Goal: Check status: Check status

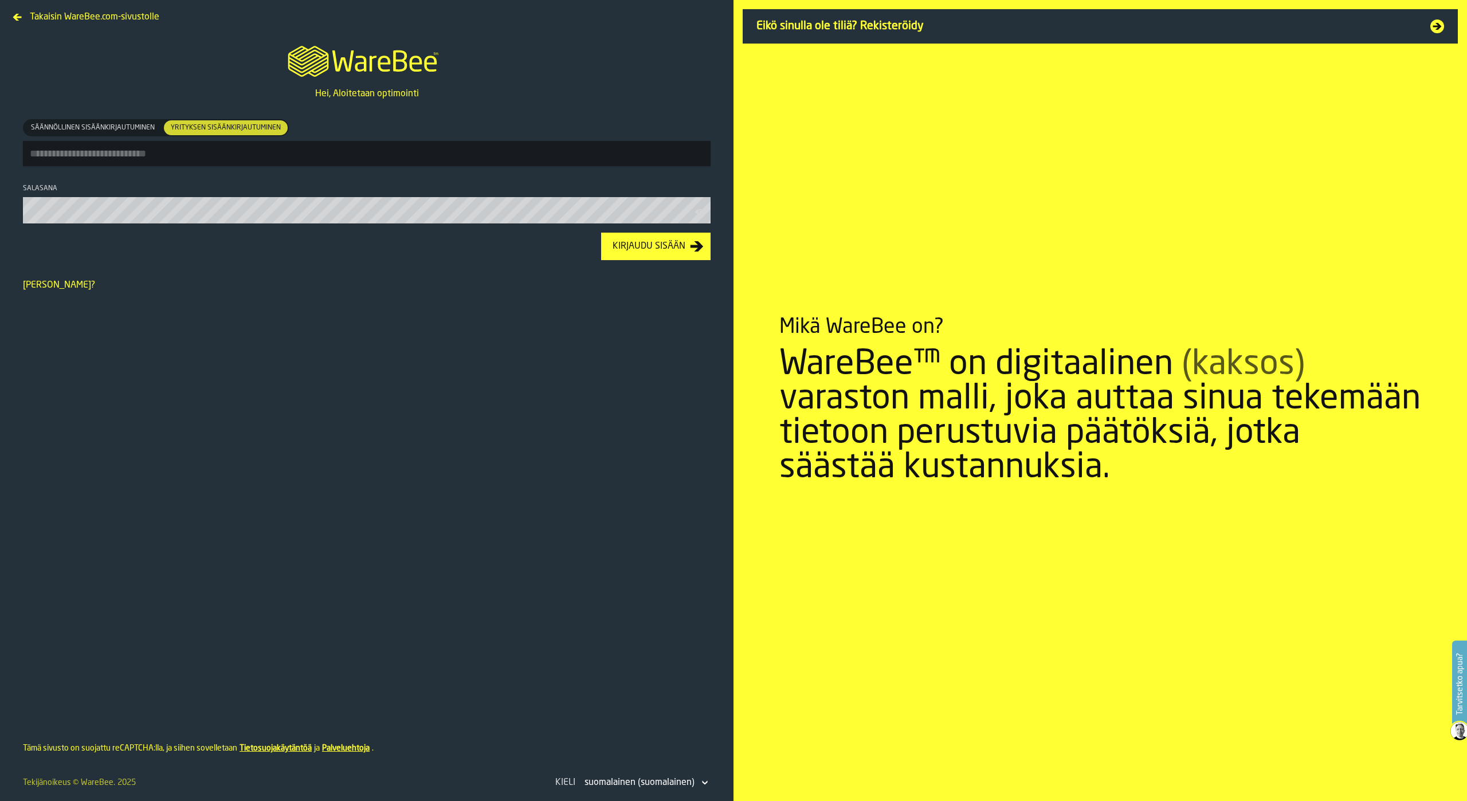
type input "**********"
click at [657, 246] on div "Kirjaudu sisään" at bounding box center [649, 247] width 82 height 14
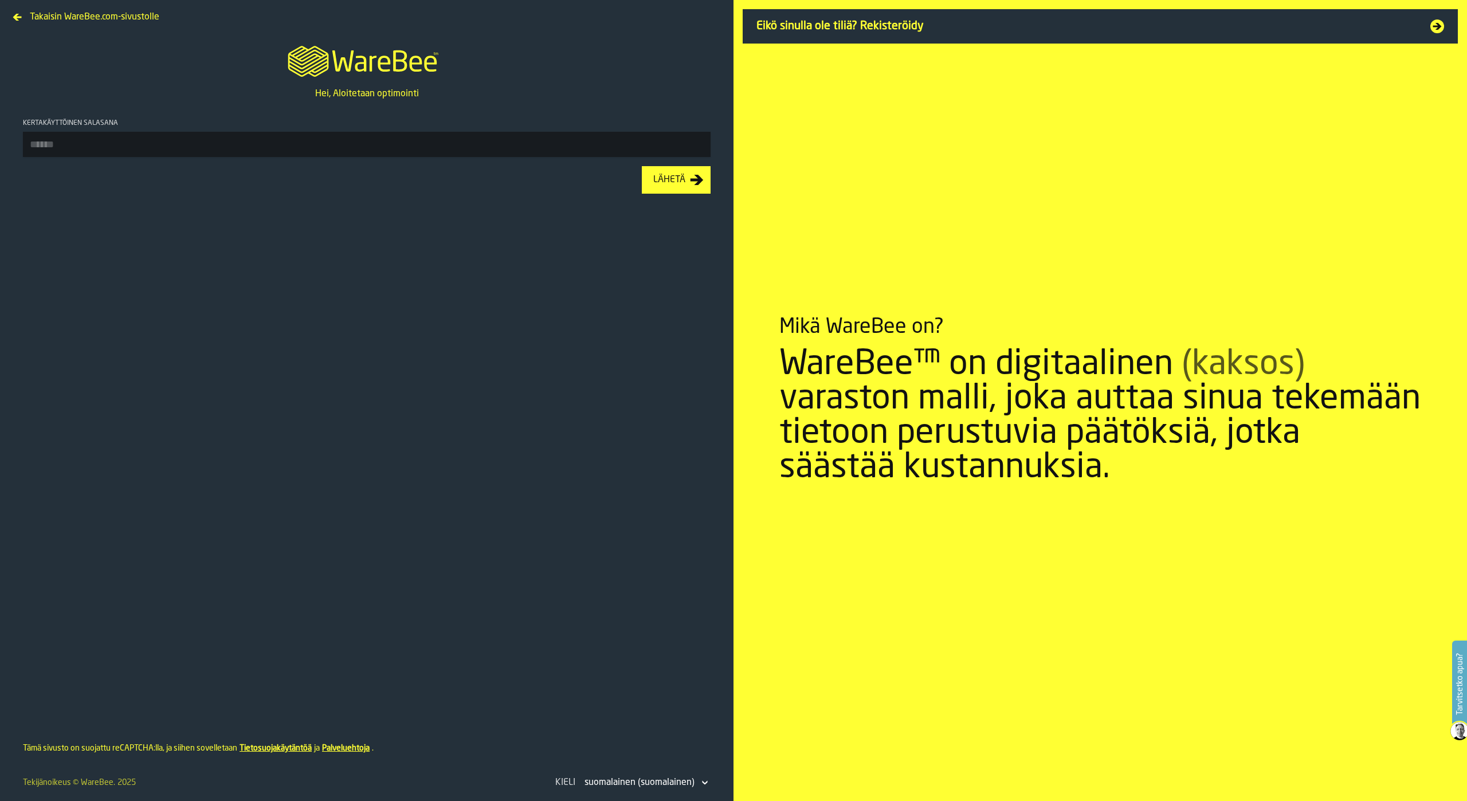
click at [509, 147] on input "Kertakäyttöinen salasana" at bounding box center [367, 144] width 688 height 25
type input "******"
click at [682, 187] on div "Lähetä" at bounding box center [669, 180] width 41 height 14
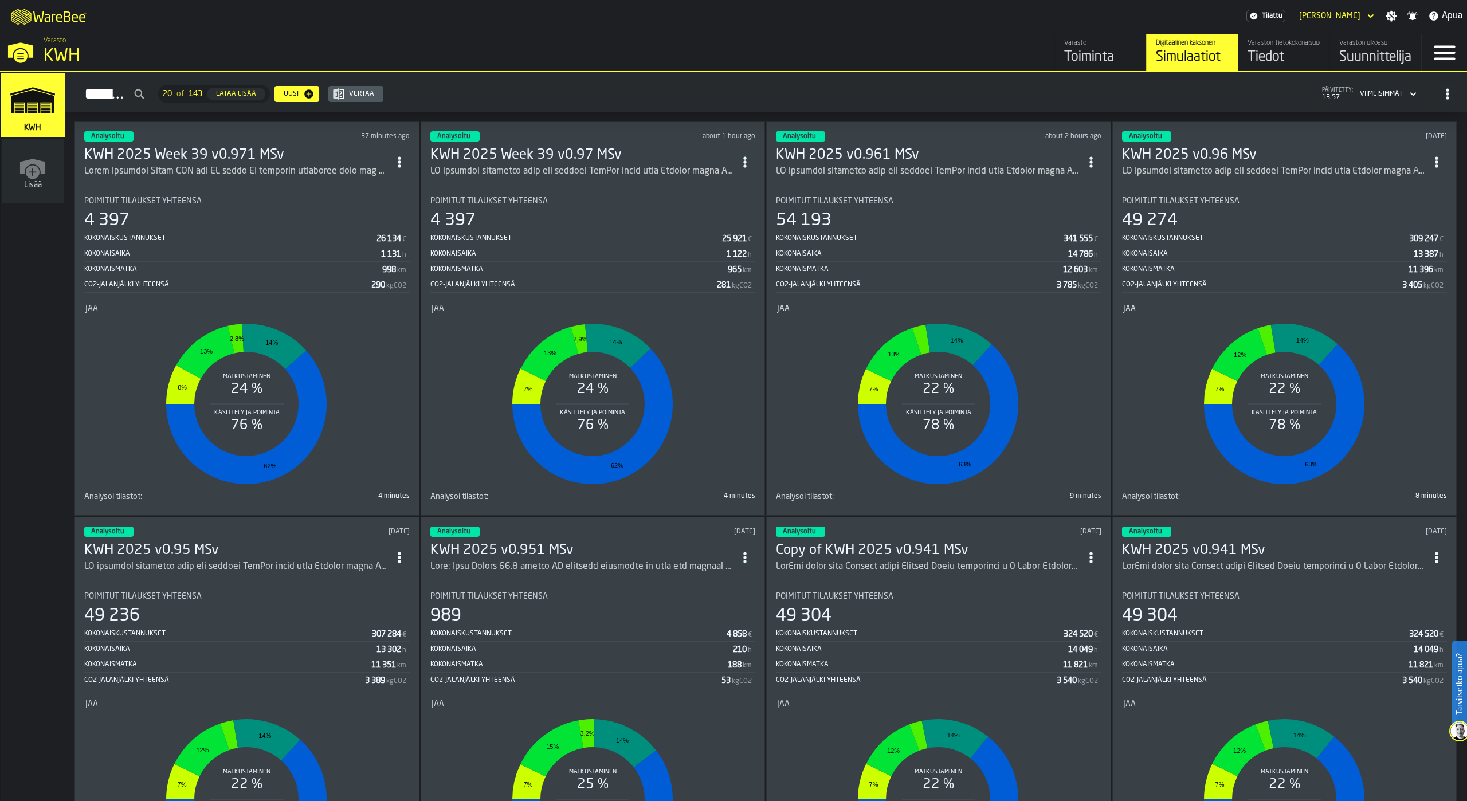
click at [228, 155] on h3 "KWH 2025 Week 39 v0.971 MSv" at bounding box center [236, 155] width 305 height 18
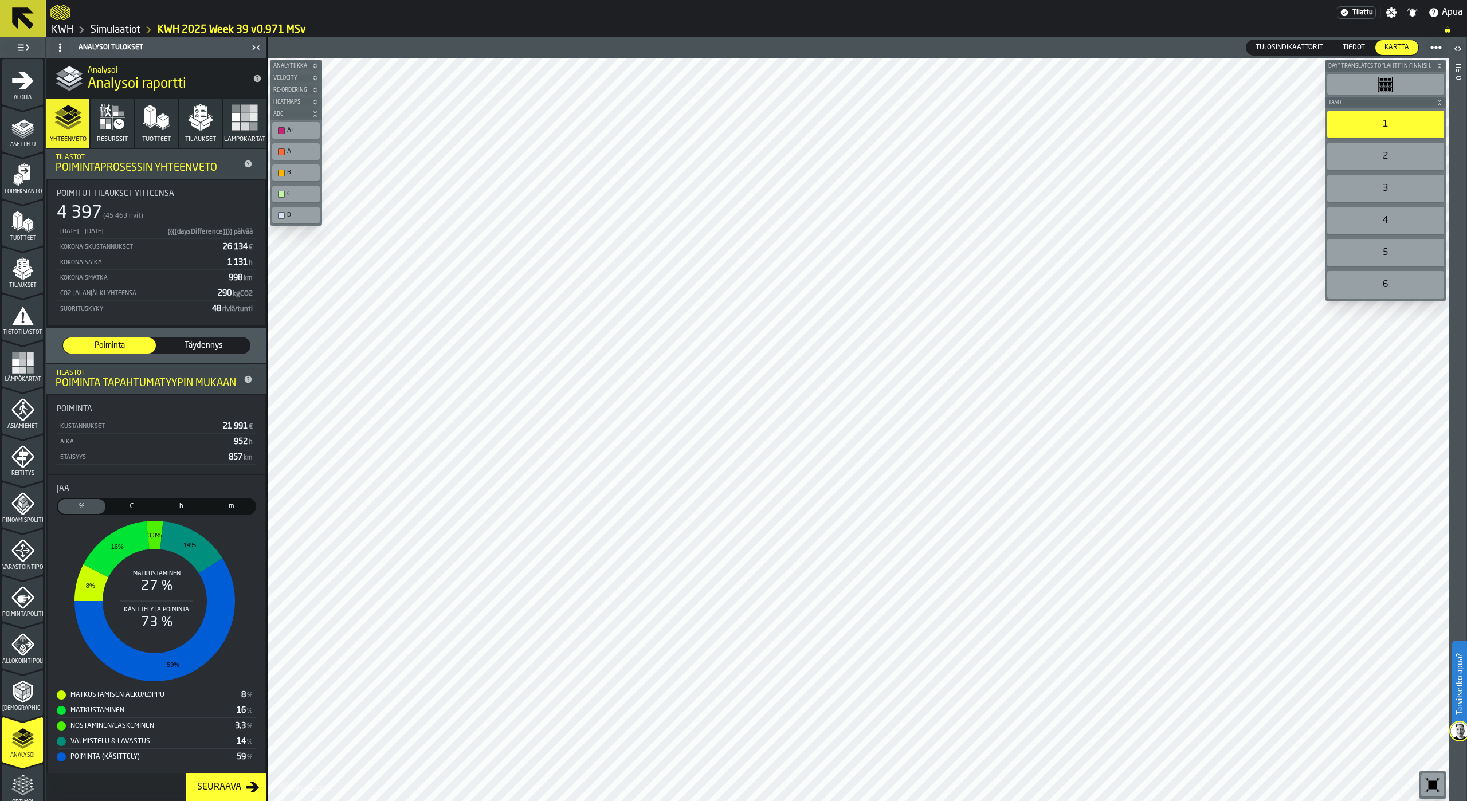
click at [201, 126] on polygon "button" at bounding box center [205, 127] width 9 height 8
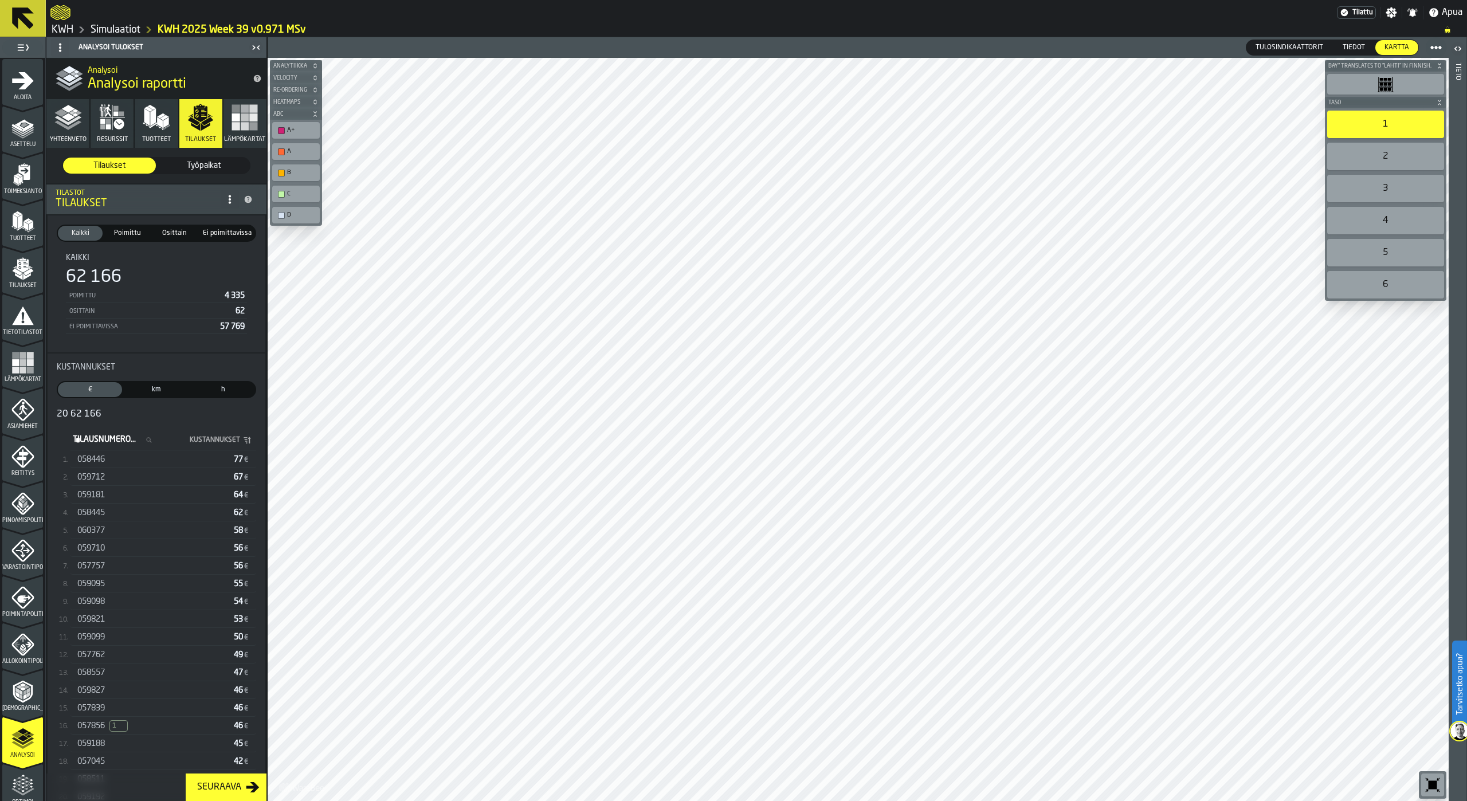
click at [137, 516] on div "058445" at bounding box center [153, 512] width 152 height 9
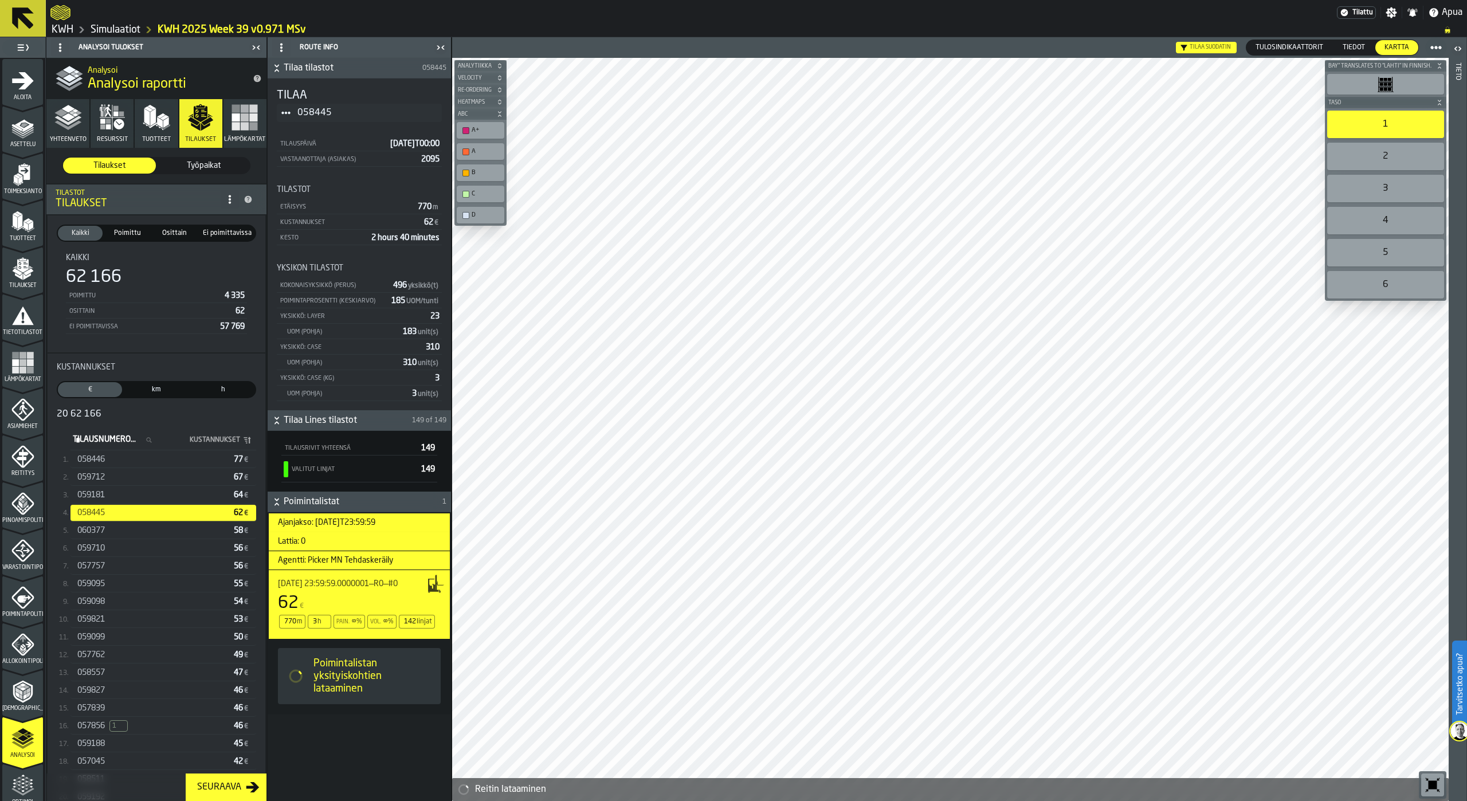
click at [659, 530] on div at bounding box center [950, 429] width 997 height 743
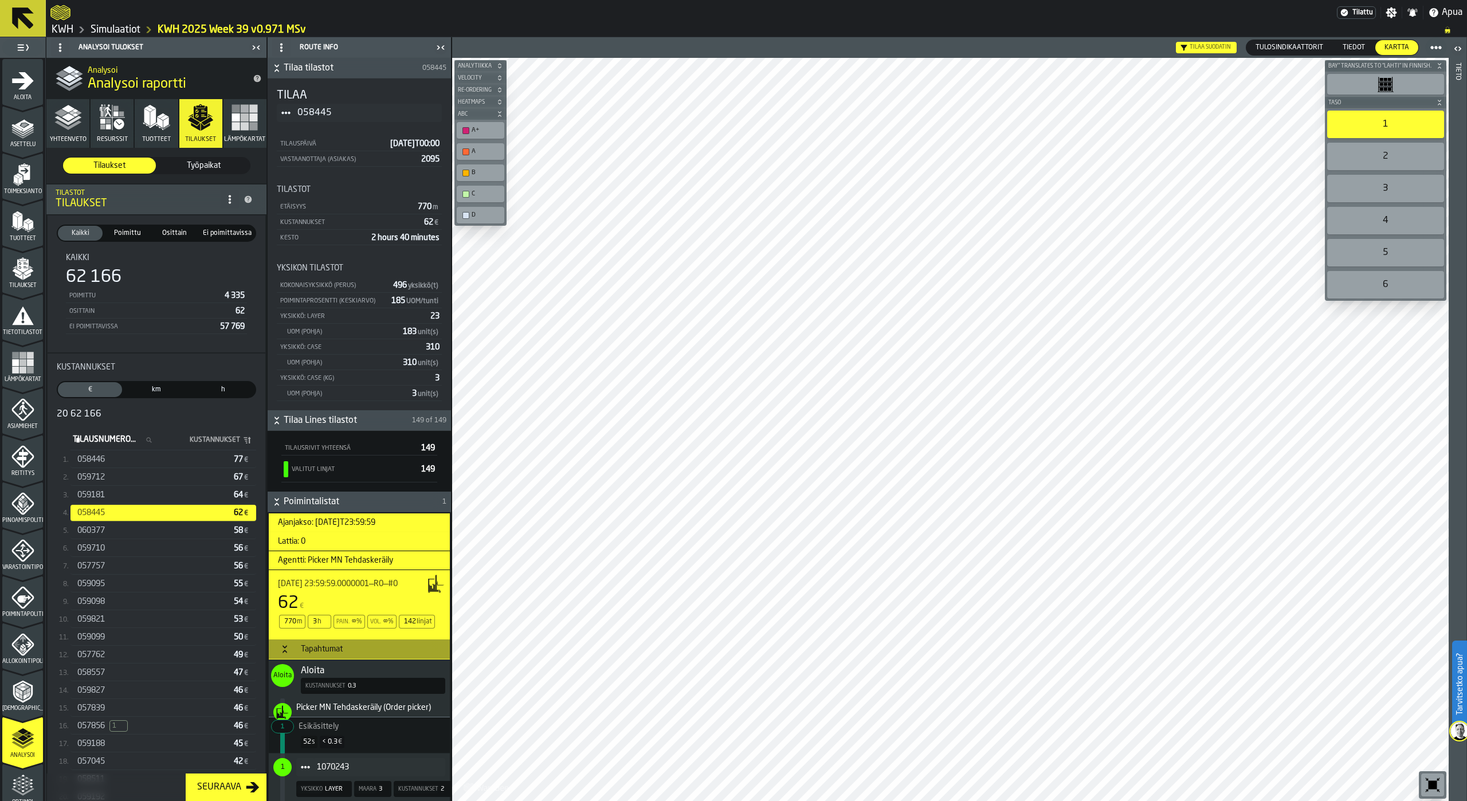
click at [132, 651] on div "057762 49 €" at bounding box center [163, 655] width 186 height 17
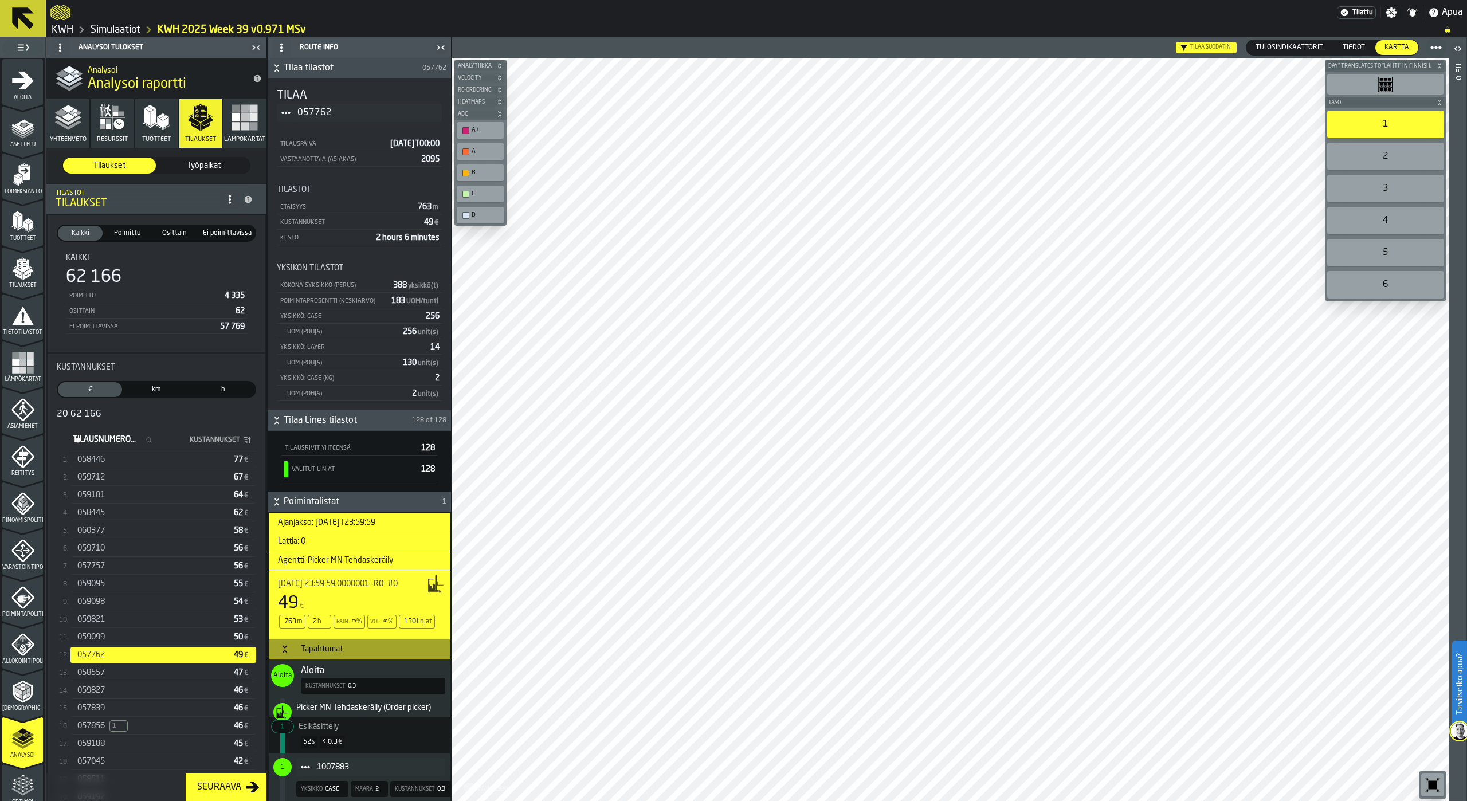
click at [127, 461] on div "058446" at bounding box center [153, 459] width 152 height 9
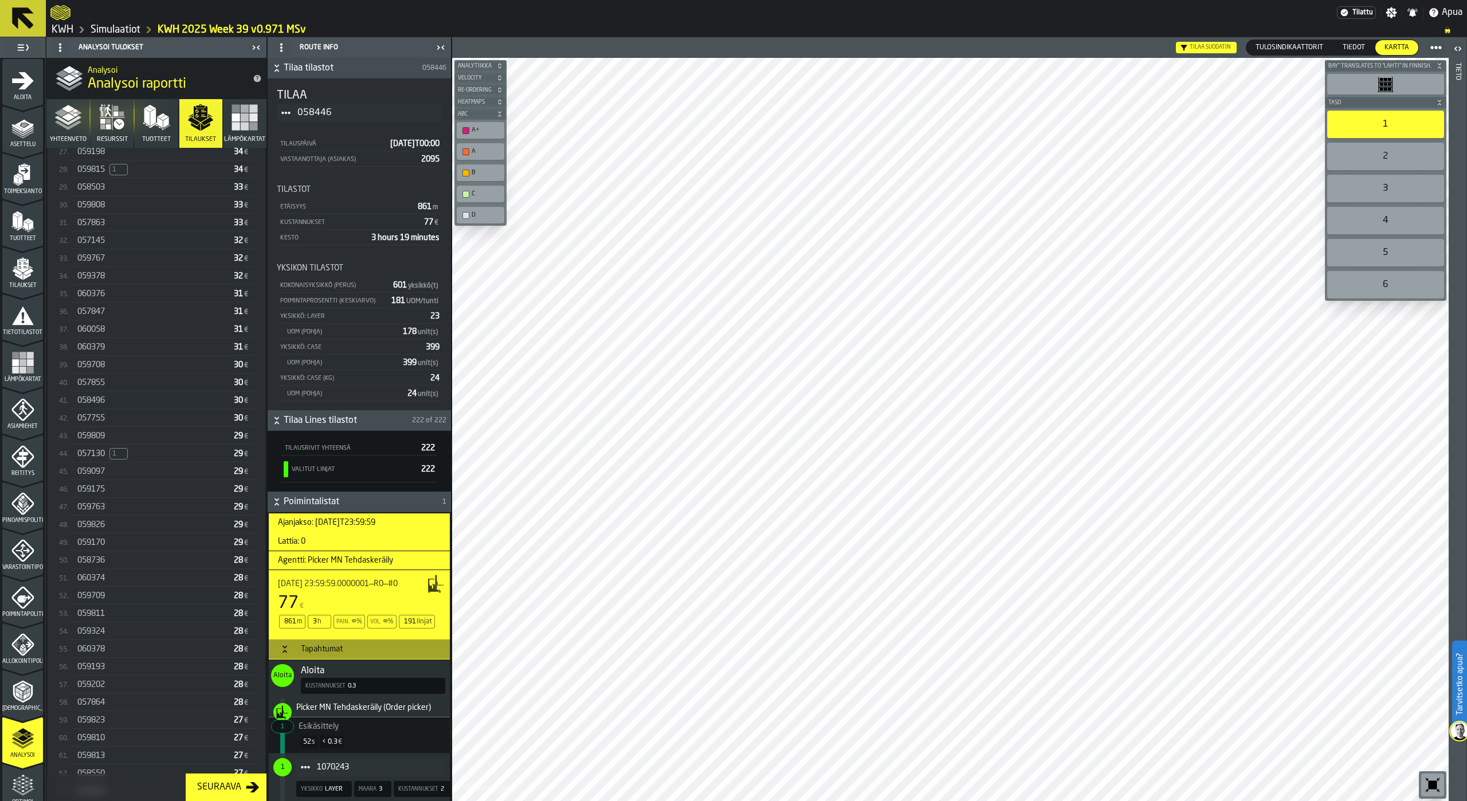
scroll to position [759, 0]
click at [150, 627] on div "059811" at bounding box center [153, 624] width 152 height 9
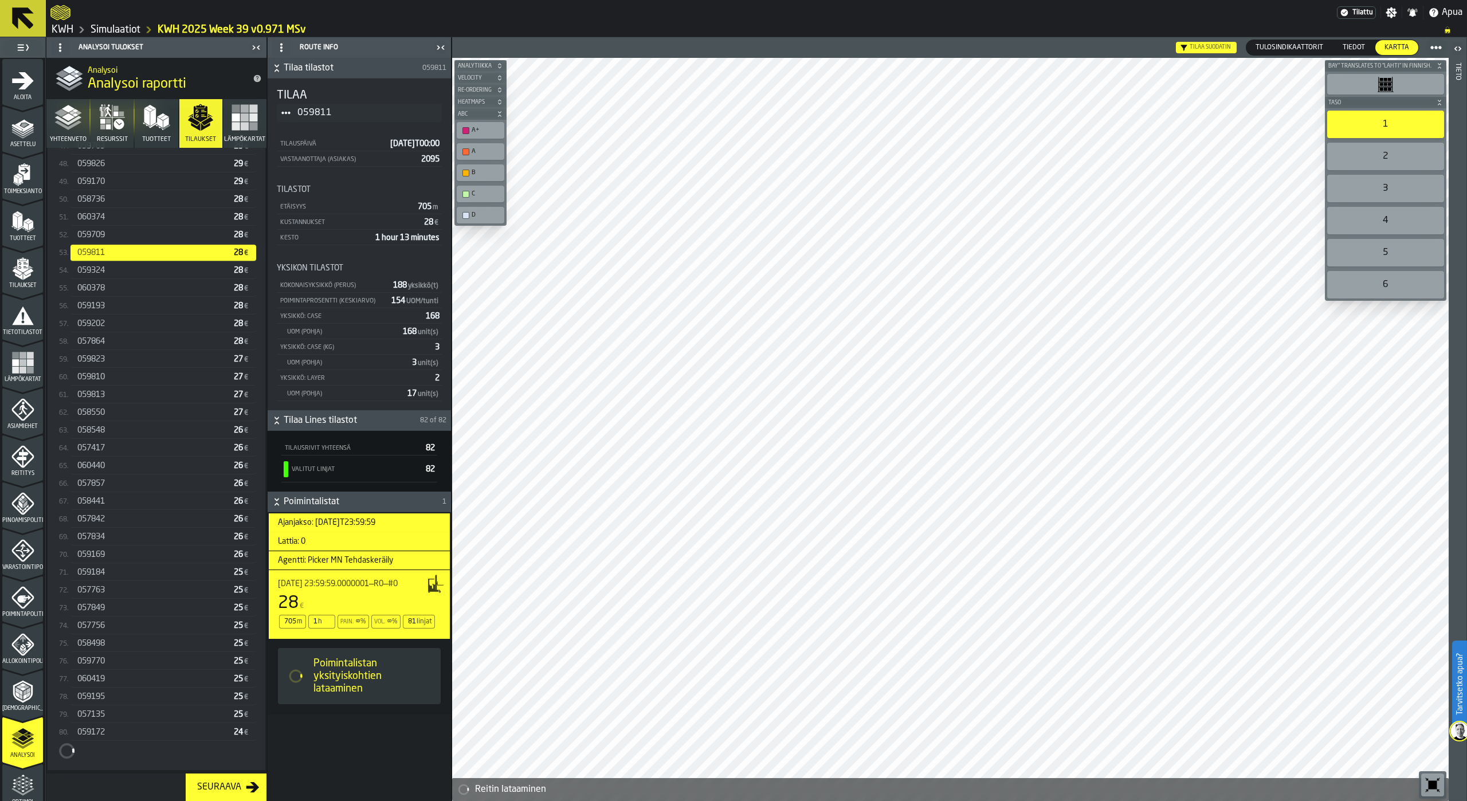
click at [139, 588] on div "057763" at bounding box center [153, 590] width 152 height 9
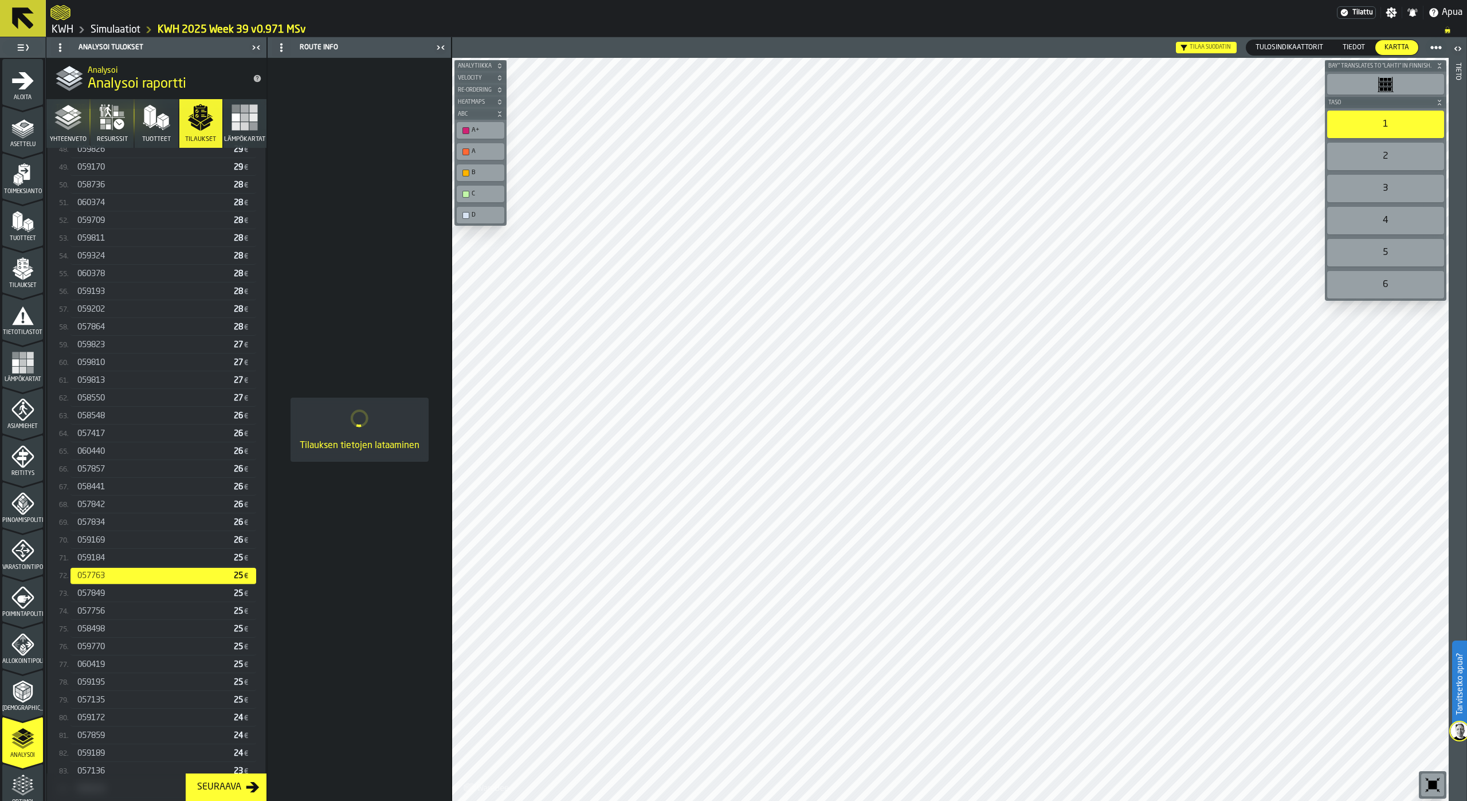
scroll to position [1134, 0]
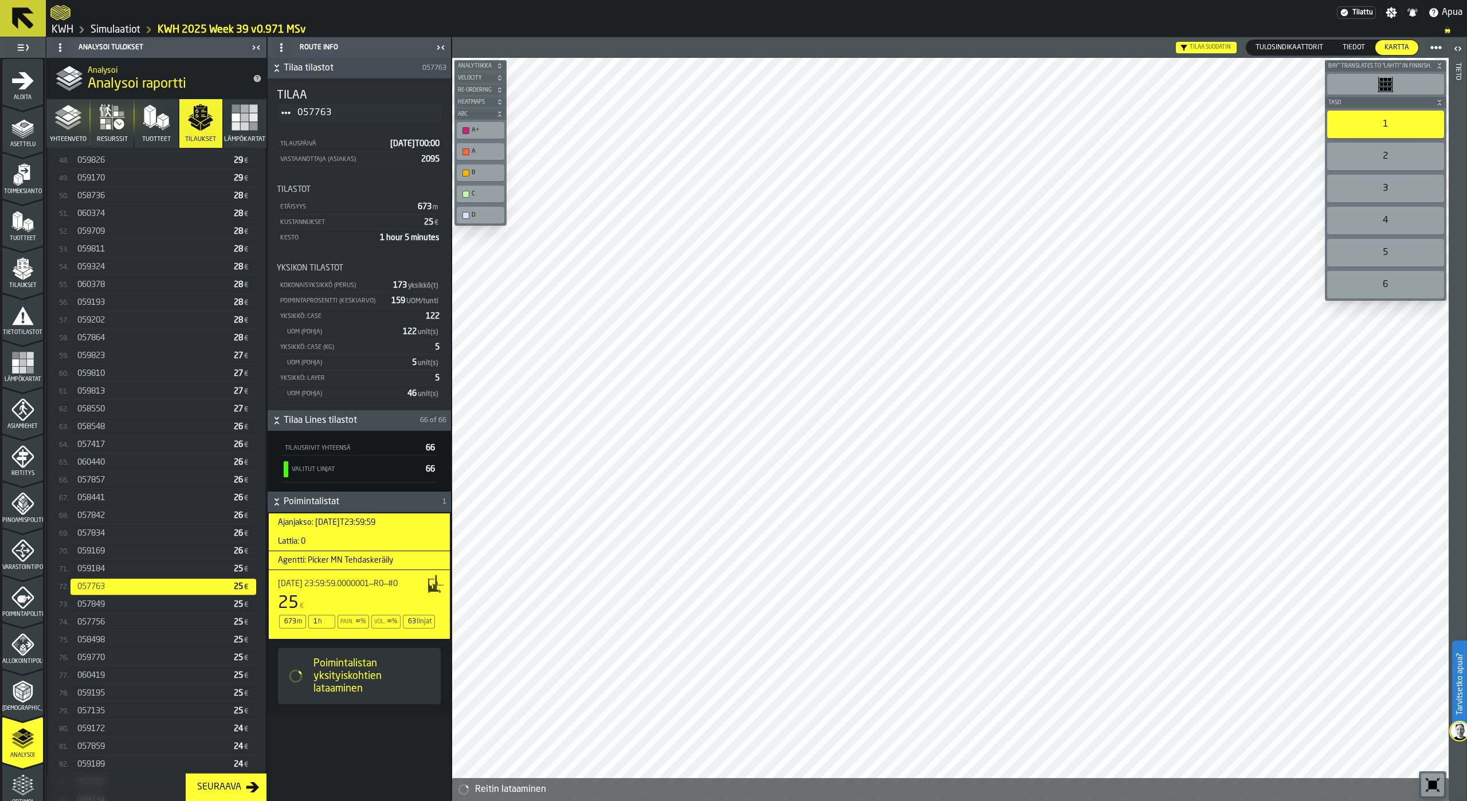
click at [121, 720] on div "057135 25 €" at bounding box center [163, 711] width 186 height 17
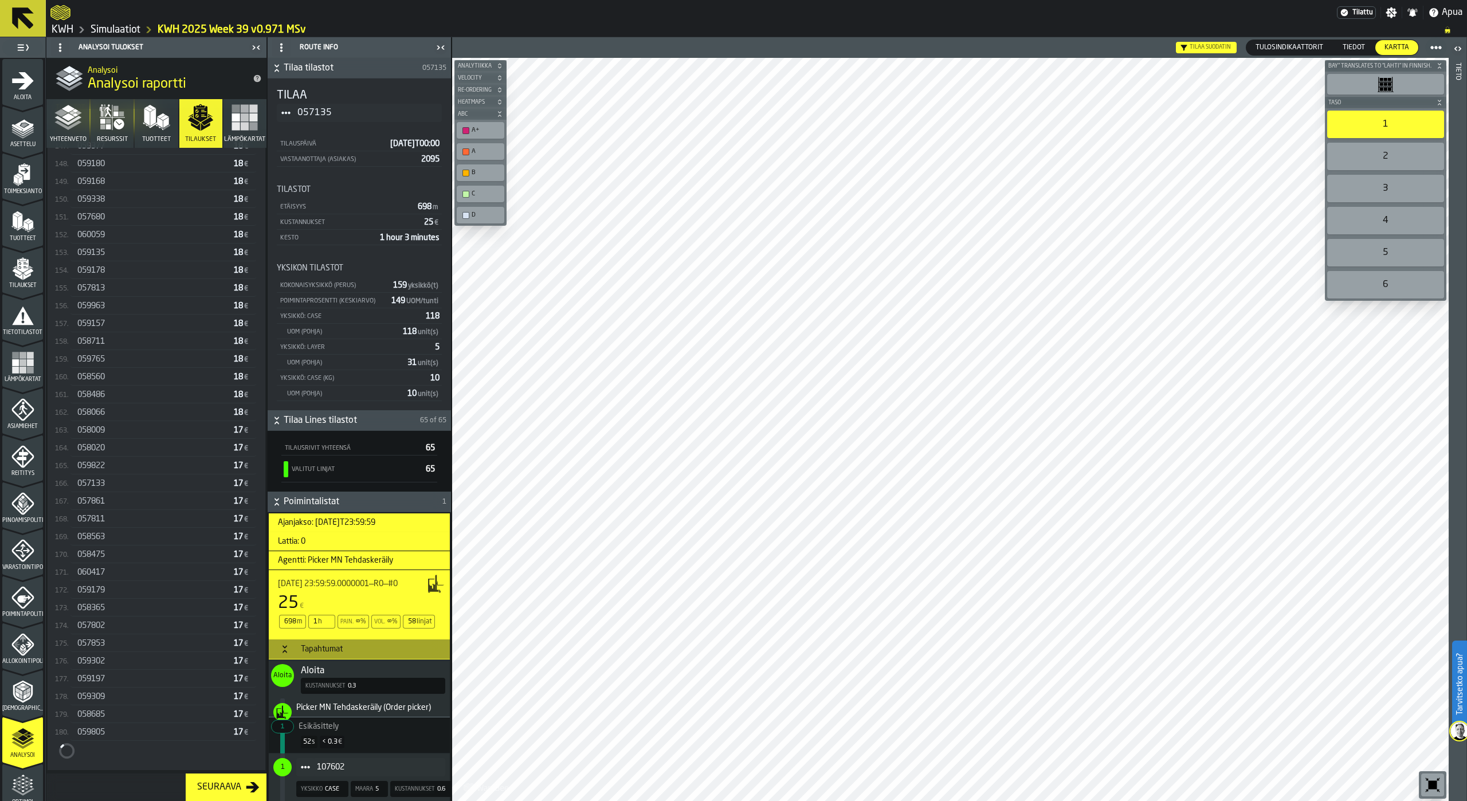
scroll to position [2911, 0]
click at [109, 604] on div "058365" at bounding box center [153, 603] width 152 height 9
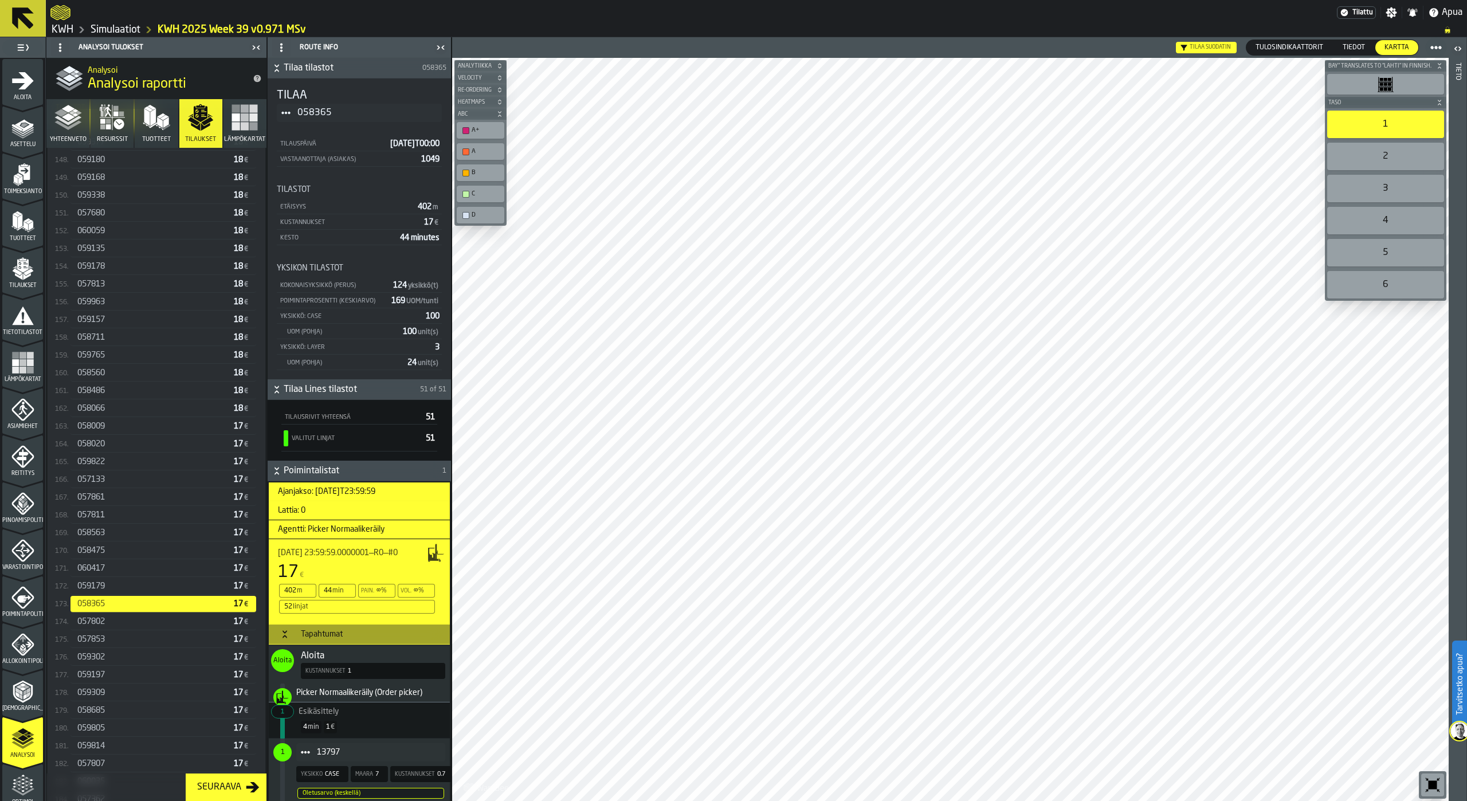
click at [756, 694] on div at bounding box center [950, 429] width 997 height 743
click at [108, 621] on div "059306" at bounding box center [153, 621] width 152 height 9
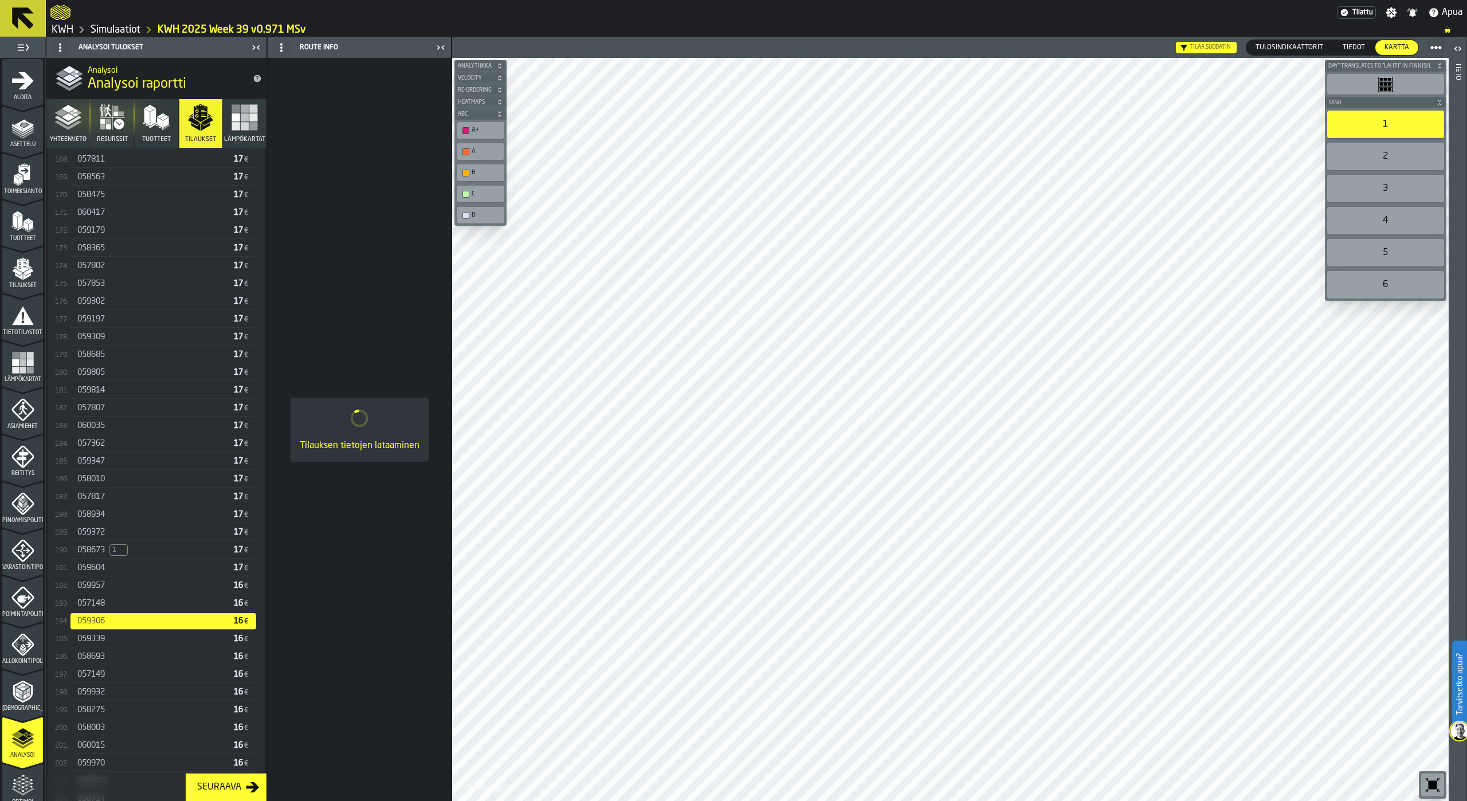
click at [115, 725] on div "058003 16 €" at bounding box center [163, 728] width 186 height 17
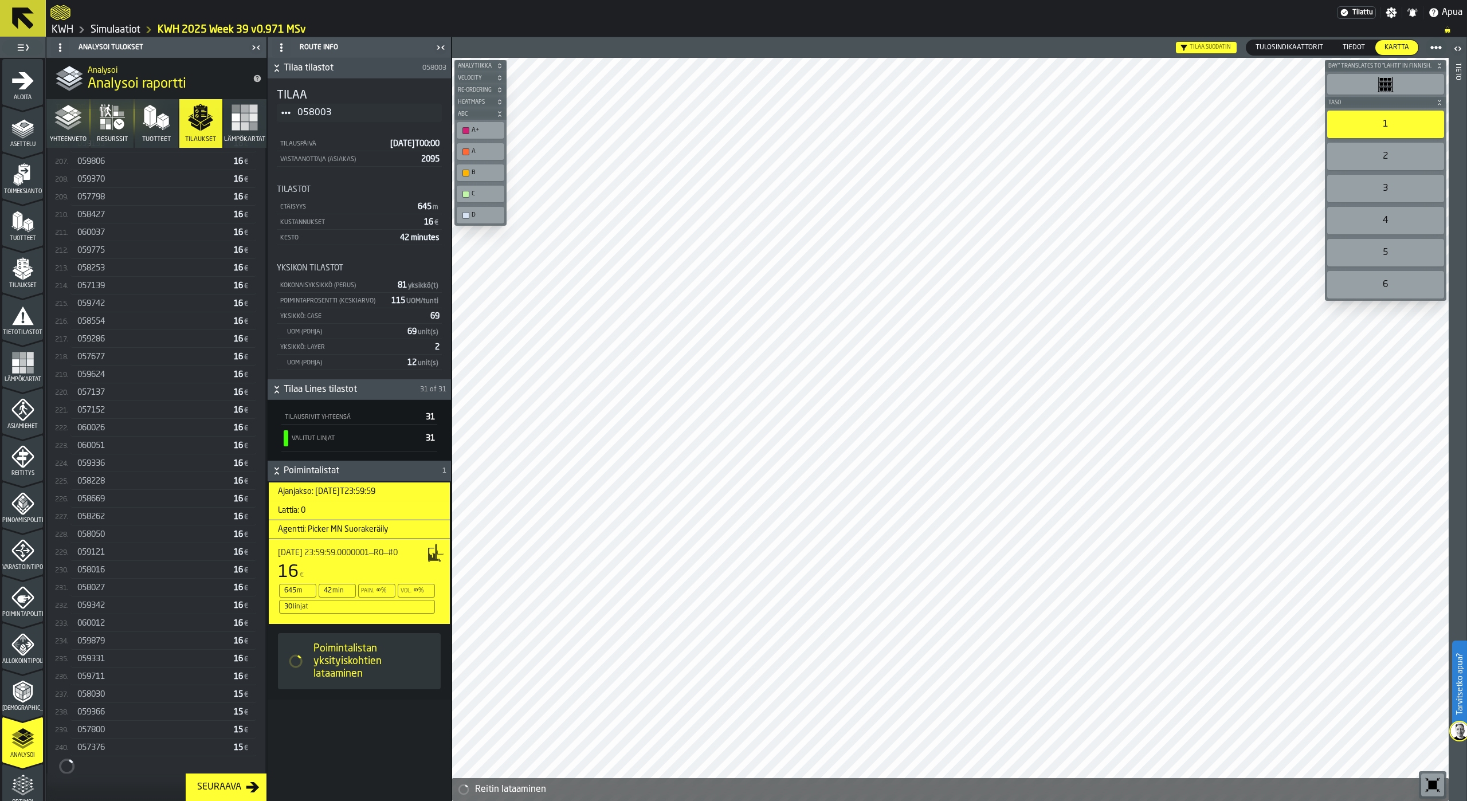
scroll to position [3958, 0]
click at [128, 691] on div "058030 15 €" at bounding box center [163, 695] width 186 height 17
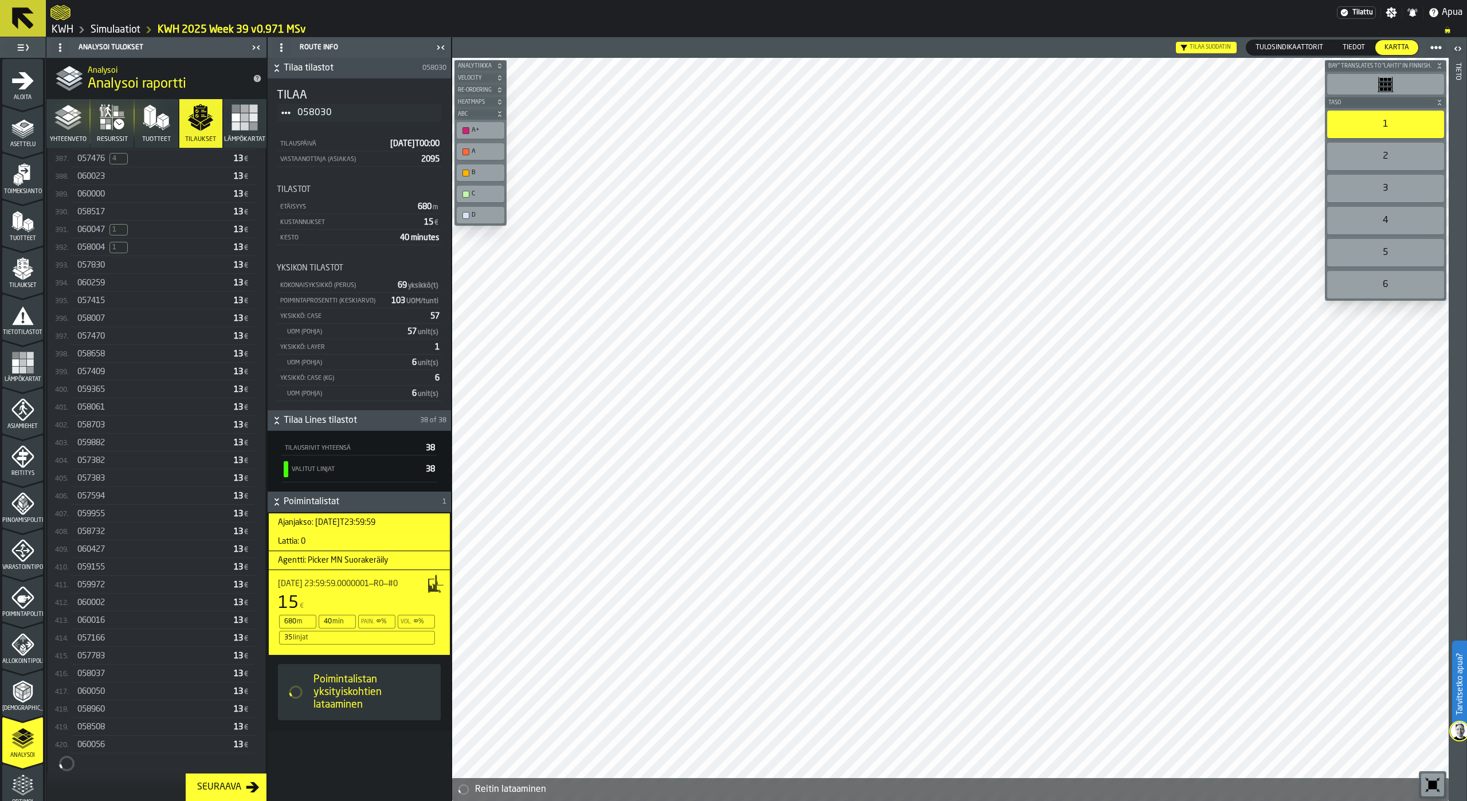
scroll to position [7178, 0]
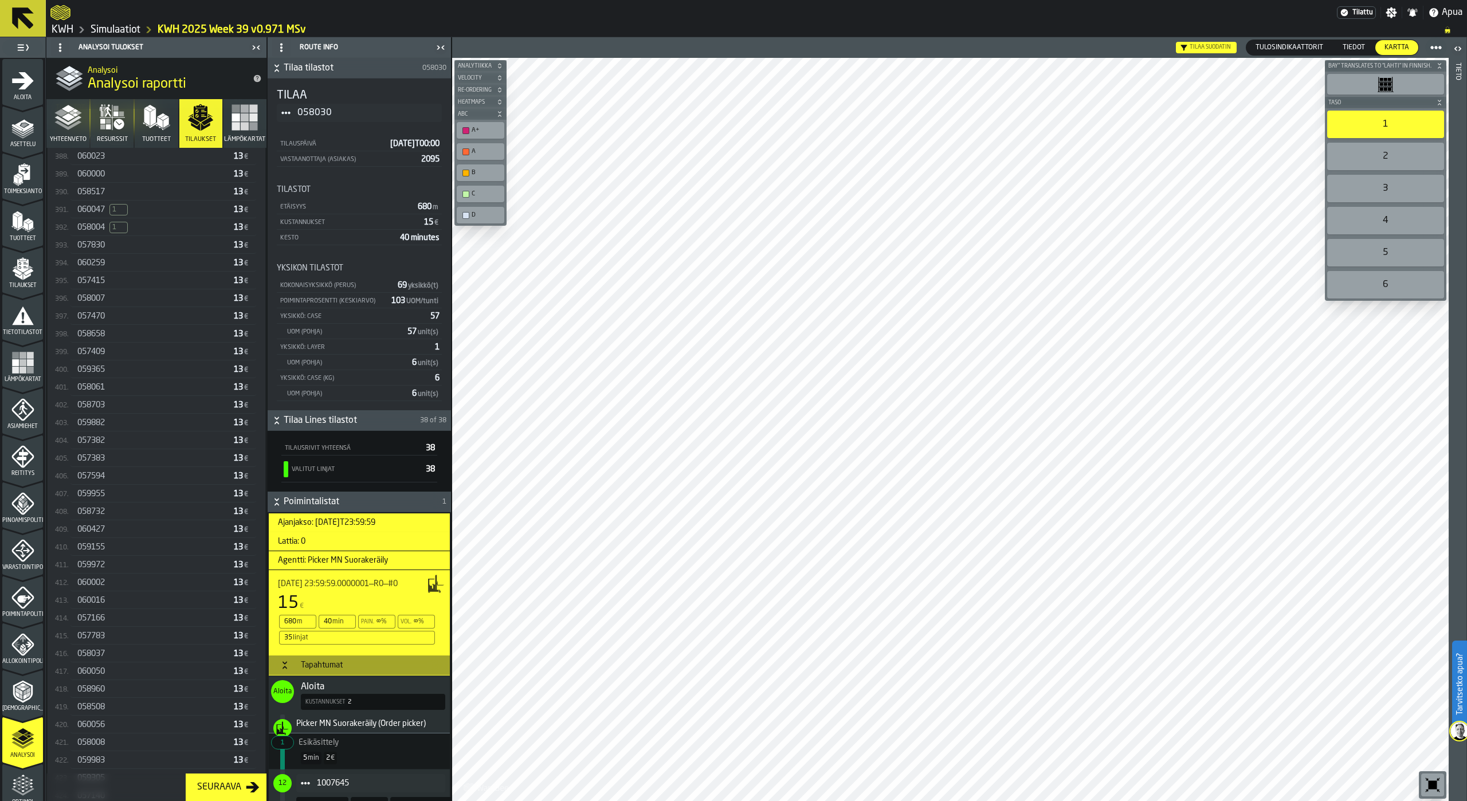
click at [127, 658] on div "058037" at bounding box center [153, 653] width 152 height 9
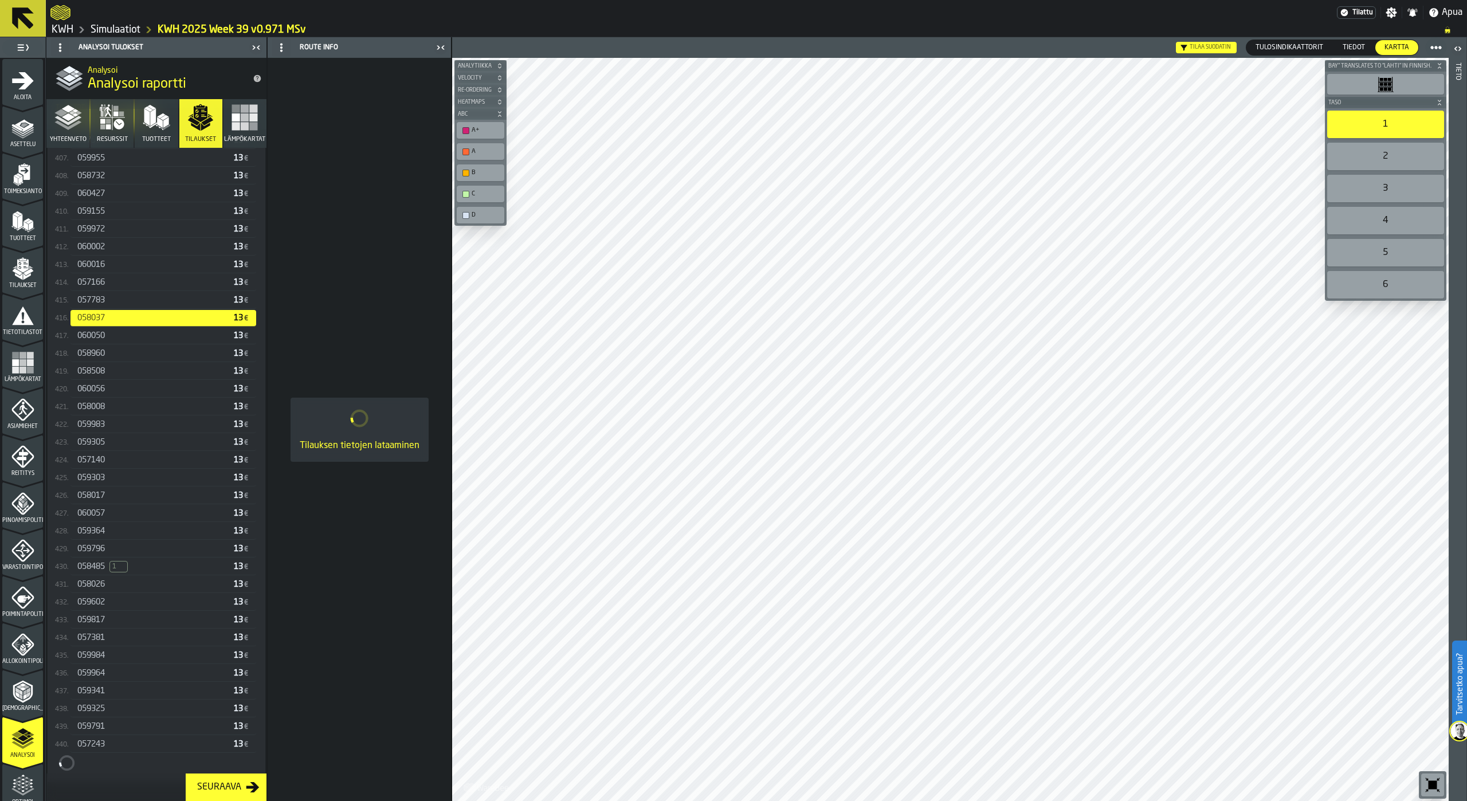
scroll to position [7514, 0]
click at [127, 660] on div "059984" at bounding box center [153, 655] width 152 height 9
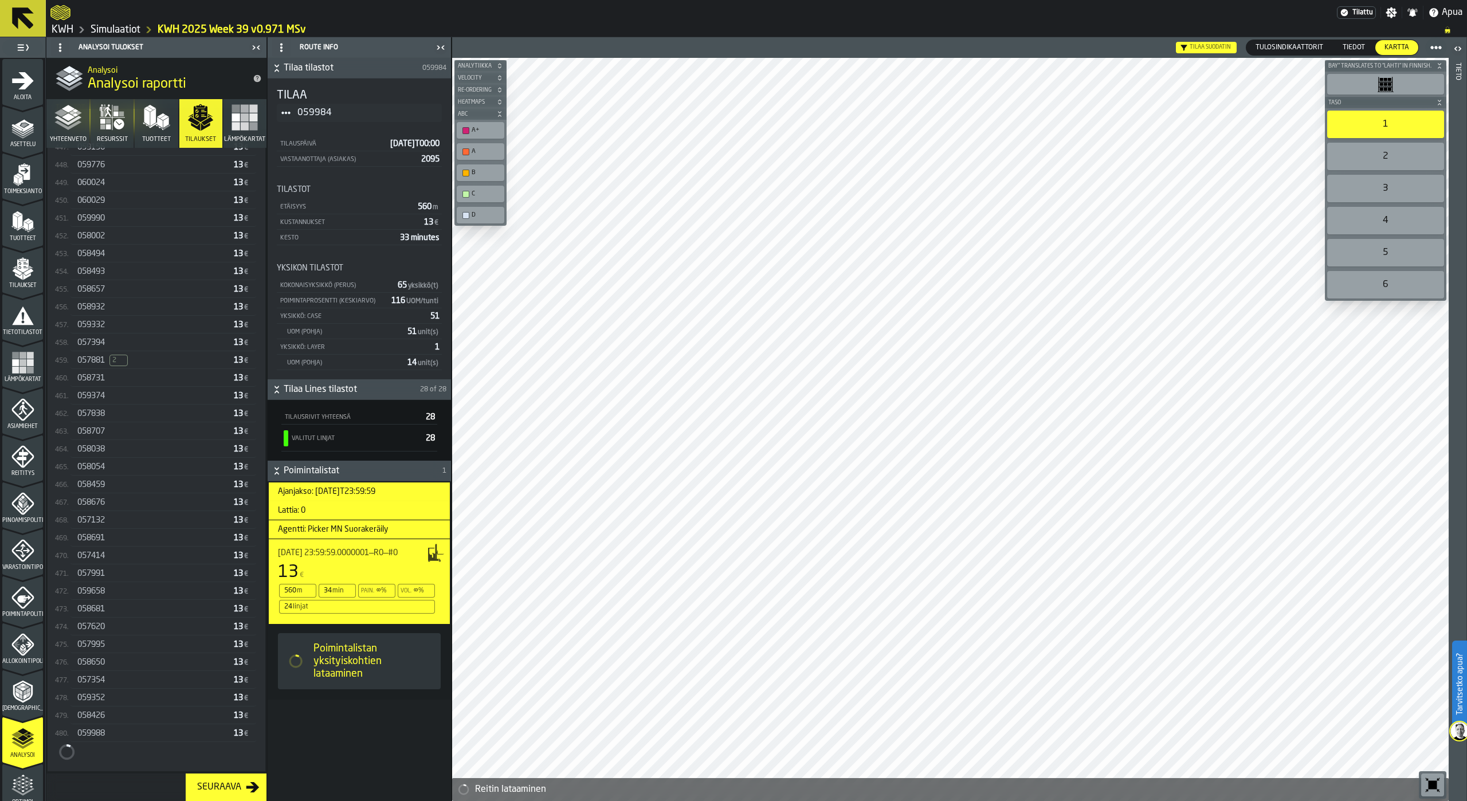
scroll to position [8245, 0]
click at [127, 657] on div "058650" at bounding box center [153, 652] width 152 height 9
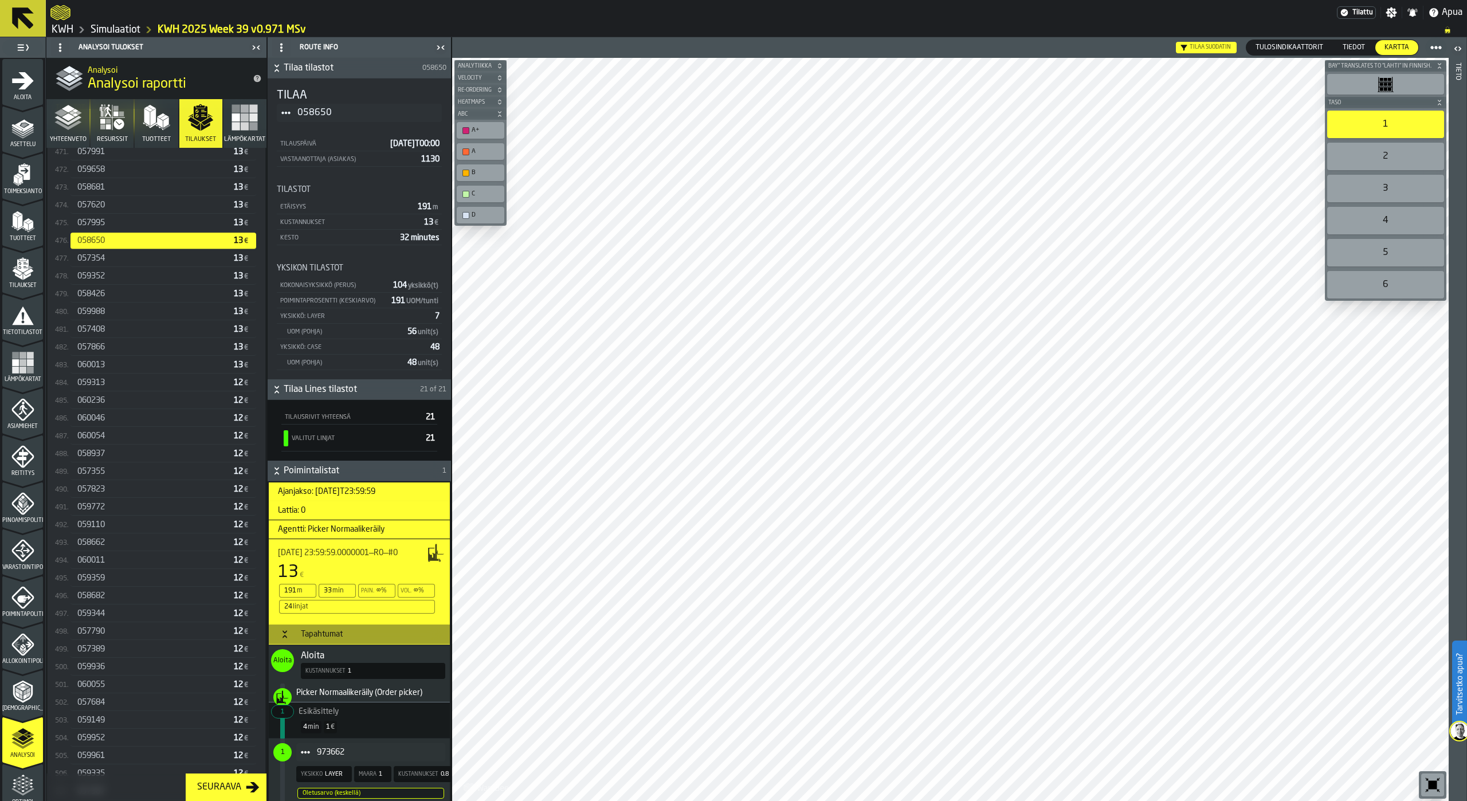
scroll to position [8658, 0]
click at [123, 653] on div "057389" at bounding box center [153, 648] width 152 height 9
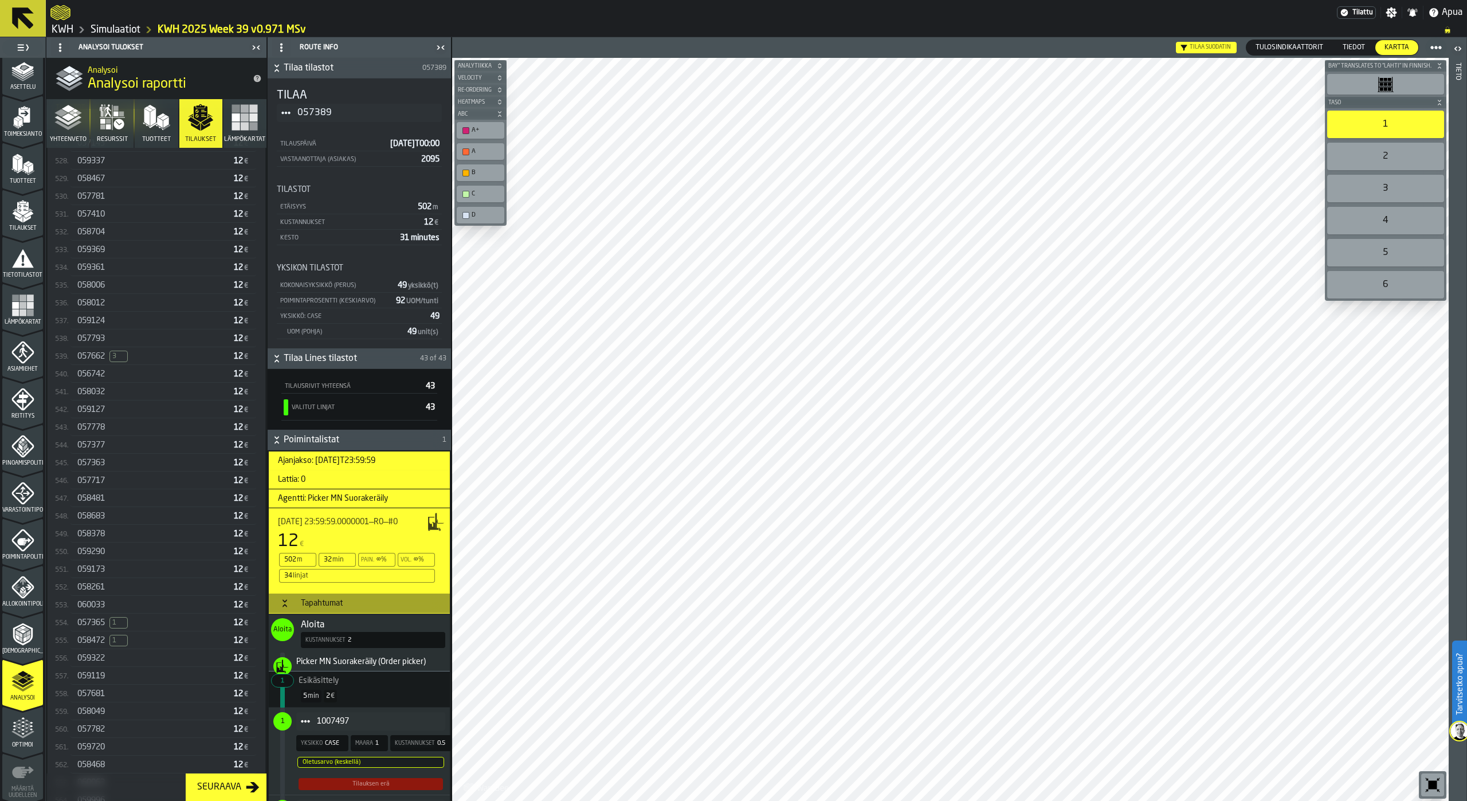
scroll to position [9650, 0]
click at [92, 372] on span "057662" at bounding box center [91, 367] width 28 height 9
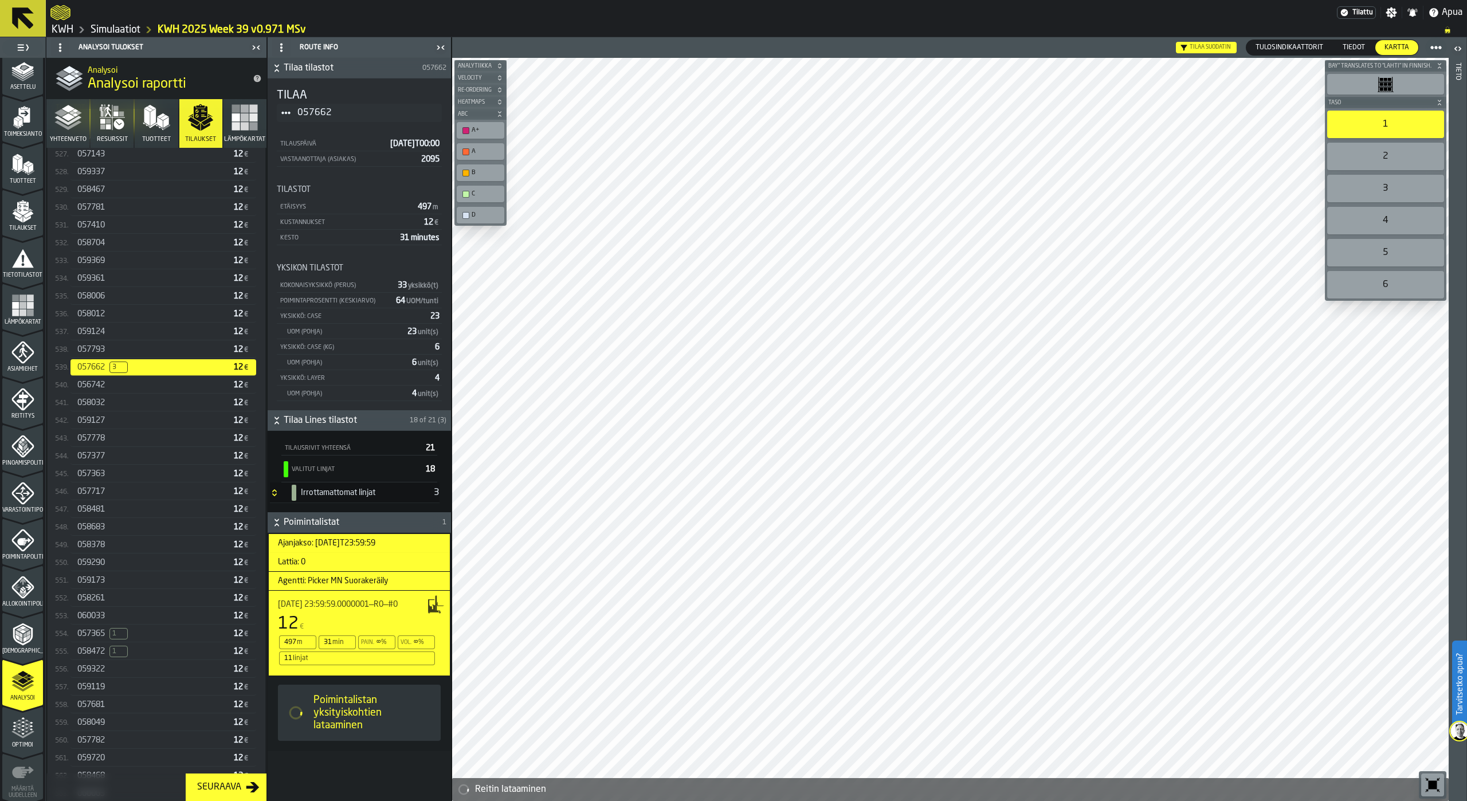
click at [104, 692] on span "059119" at bounding box center [91, 687] width 28 height 9
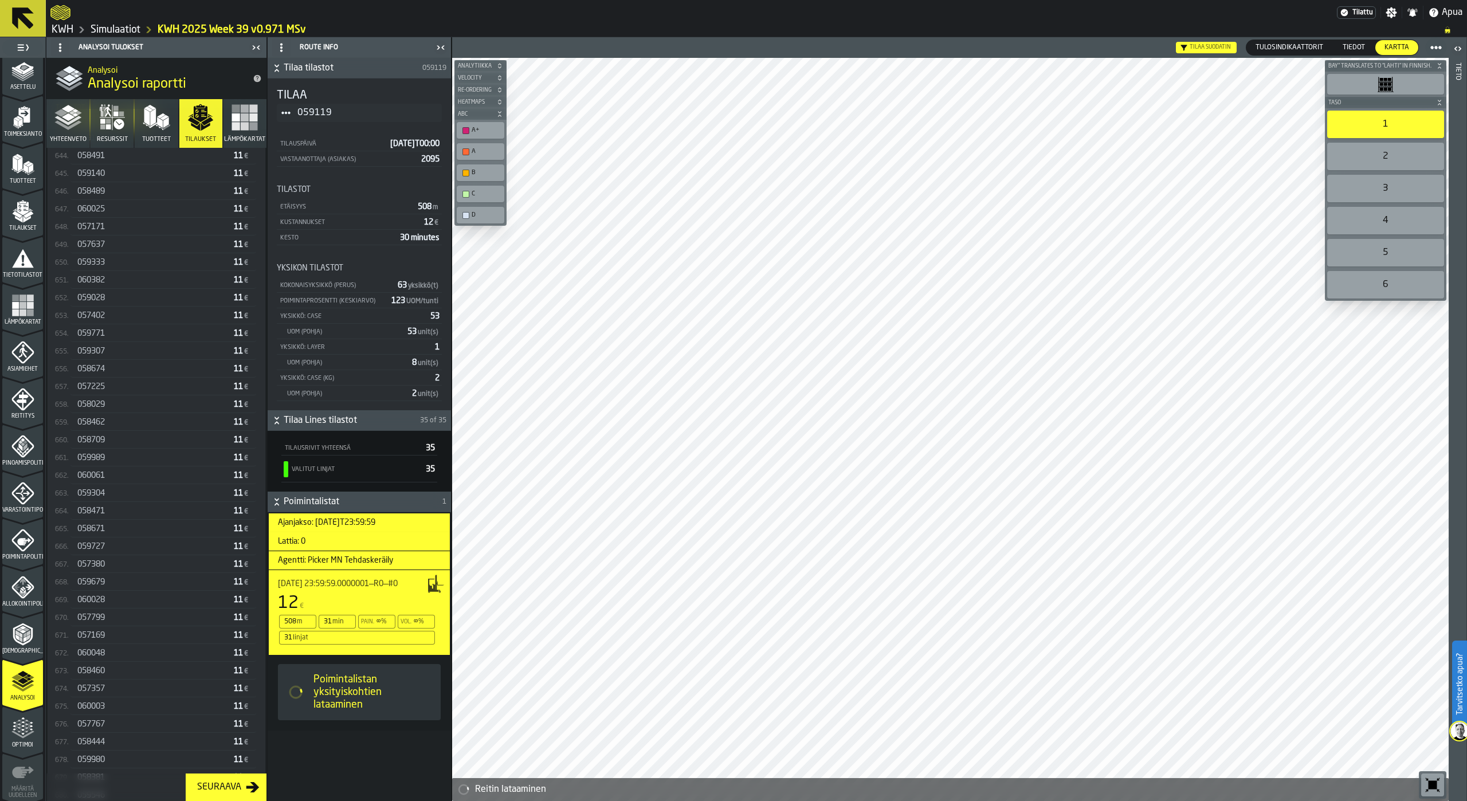
scroll to position [11782, 0]
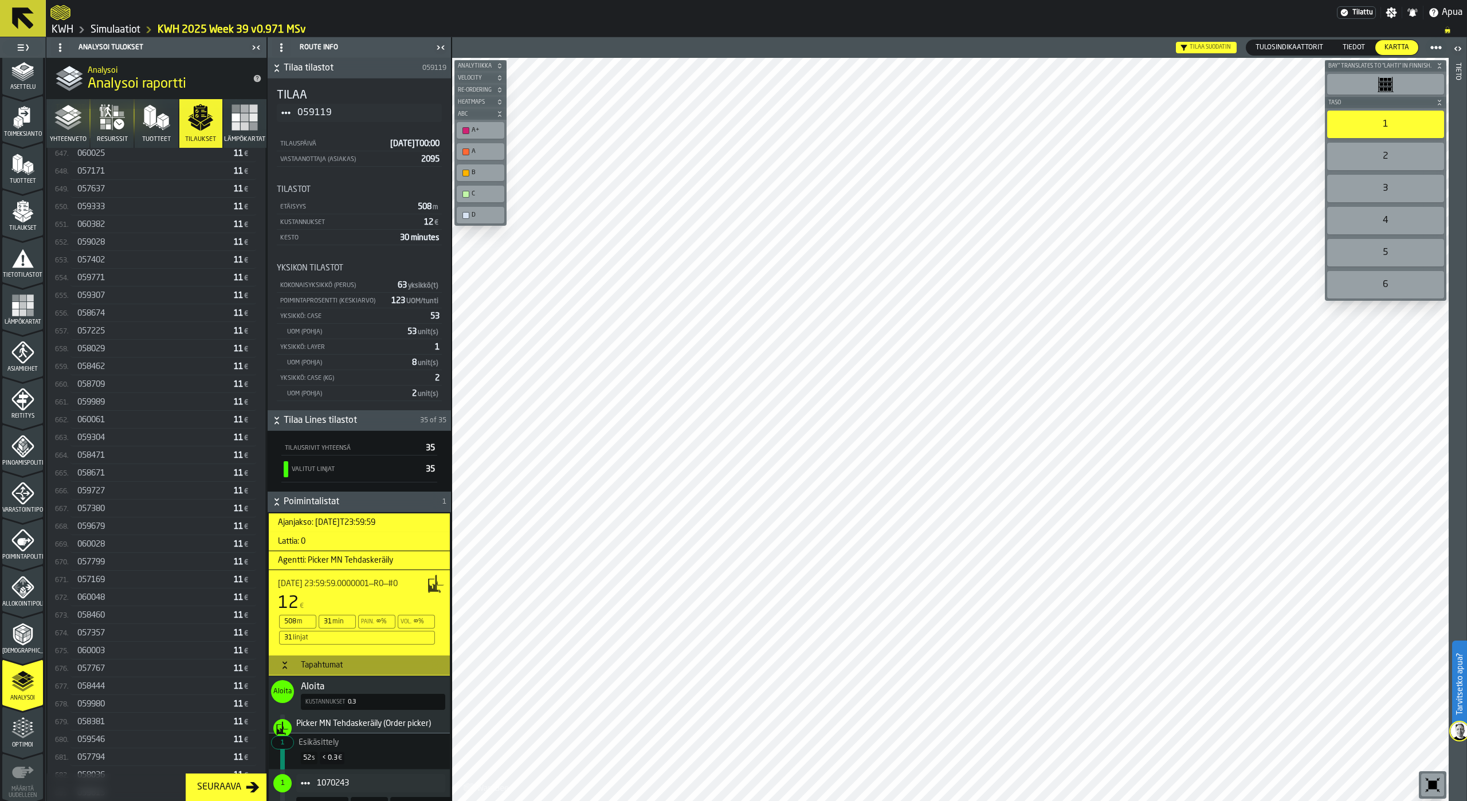
click at [112, 709] on div "059980" at bounding box center [153, 704] width 152 height 9
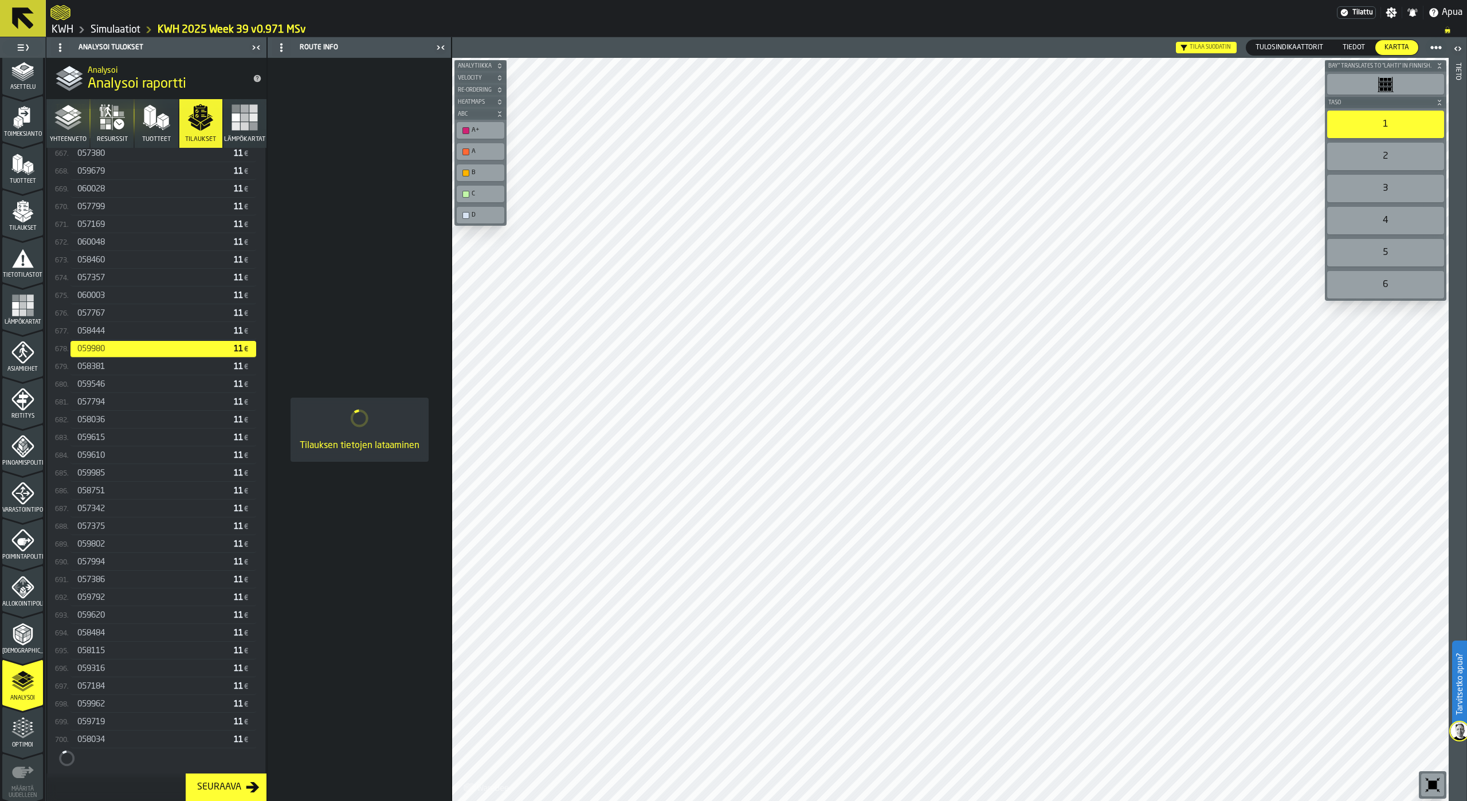
scroll to position [12138, 0]
click at [112, 709] on div "059962" at bounding box center [153, 704] width 152 height 9
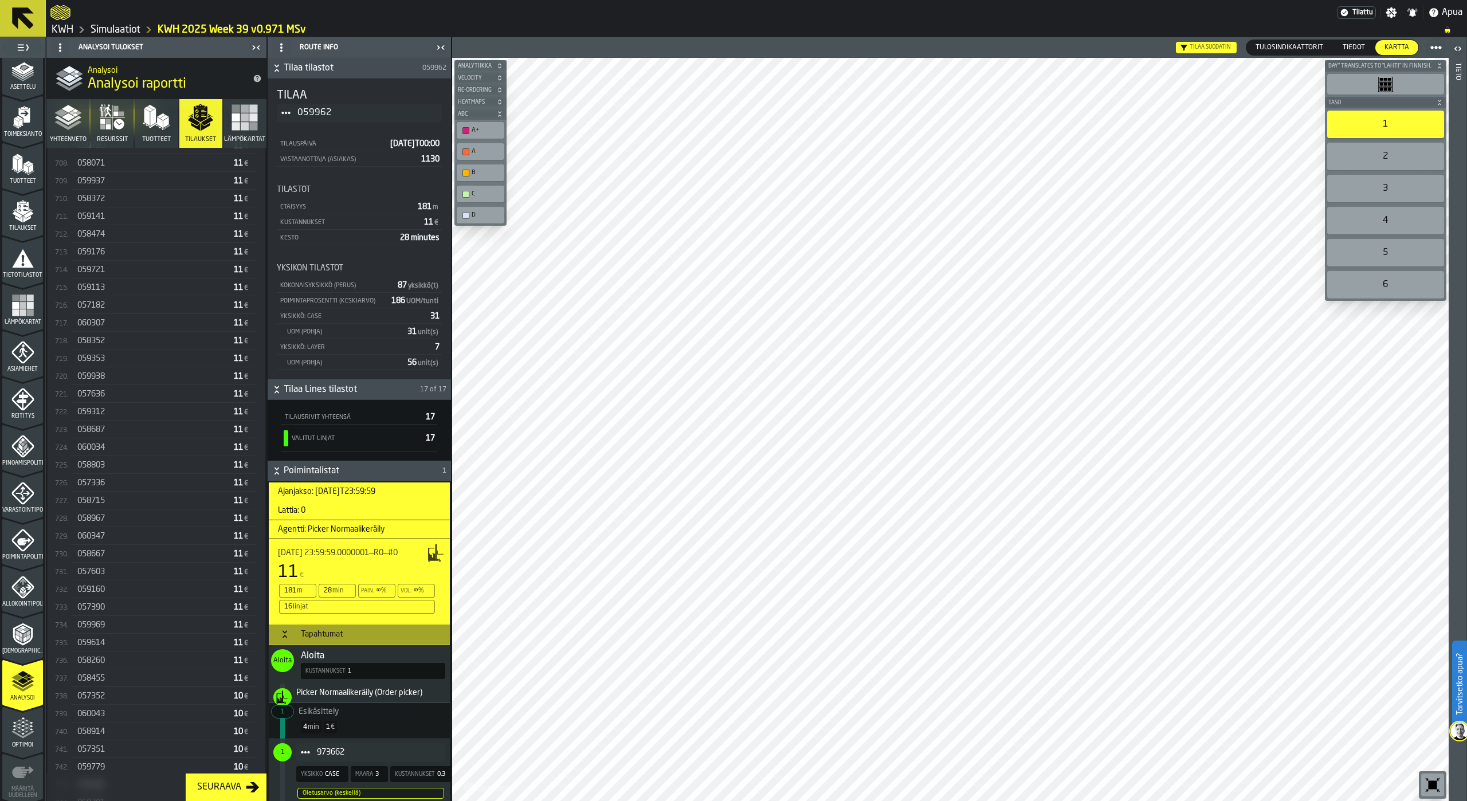
scroll to position [12869, 0]
click at [120, 653] on div "058260" at bounding box center [153, 648] width 152 height 9
click at [1364, 507] on div at bounding box center [950, 429] width 997 height 743
